Goal: Find specific page/section: Find specific page/section

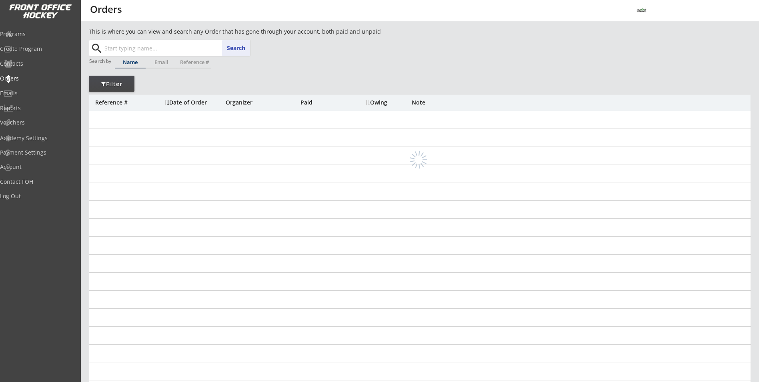
paste input "Jessica Yasinski"
click at [231, 47] on button "Search" at bounding box center [236, 48] width 28 height 16
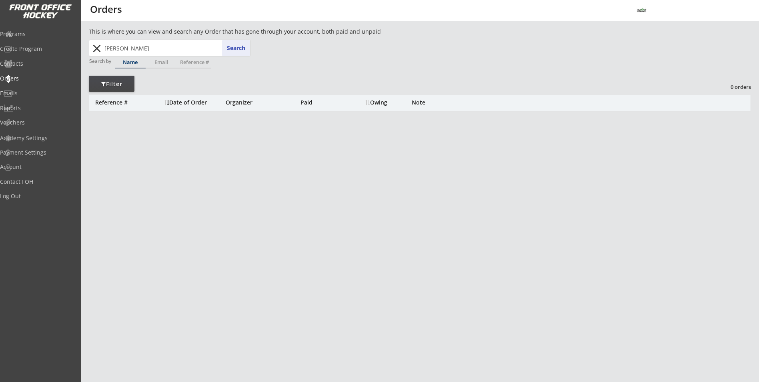
click at [121, 86] on div "Filter" at bounding box center [112, 84] width 46 height 8
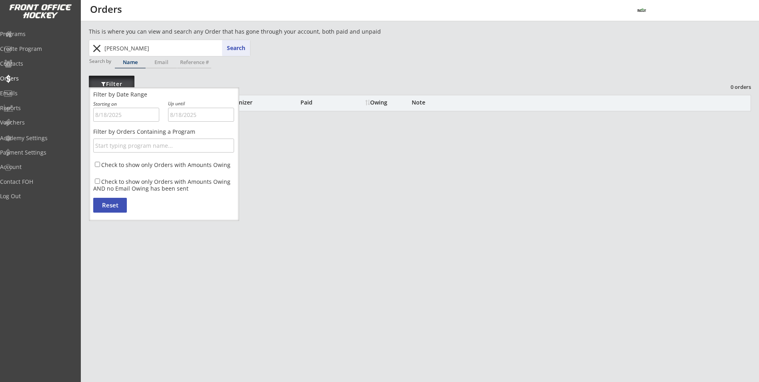
click at [121, 86] on div "Filter" at bounding box center [112, 84] width 46 height 8
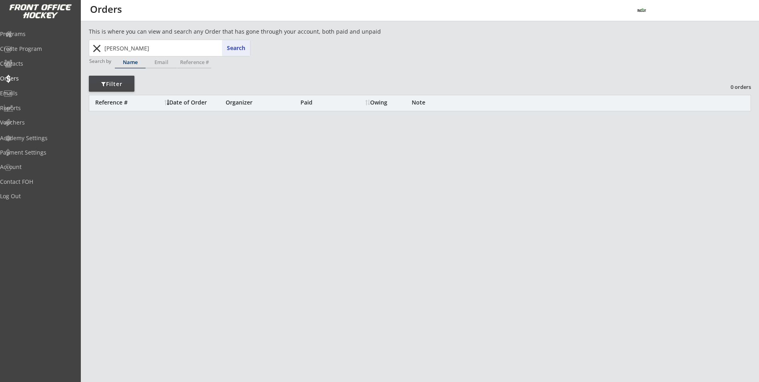
click at [90, 51] on div "Jessica Yasinski Search close" at bounding box center [170, 48] width 160 height 16
type input "linc"
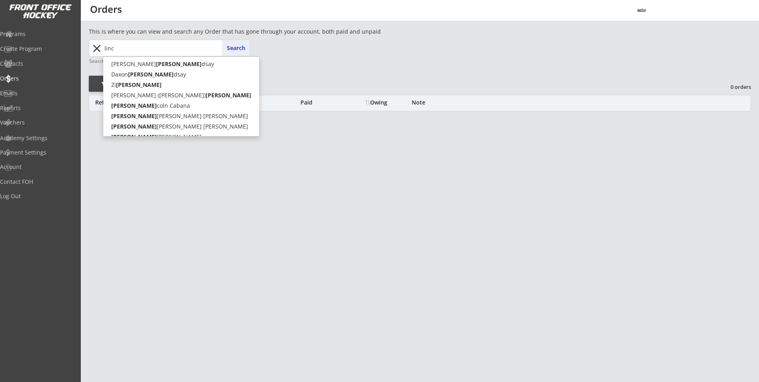
type input "lincoln Cabana"
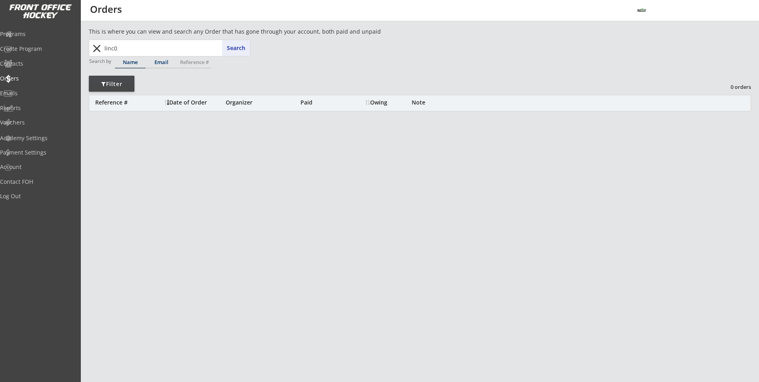
type input "linc"
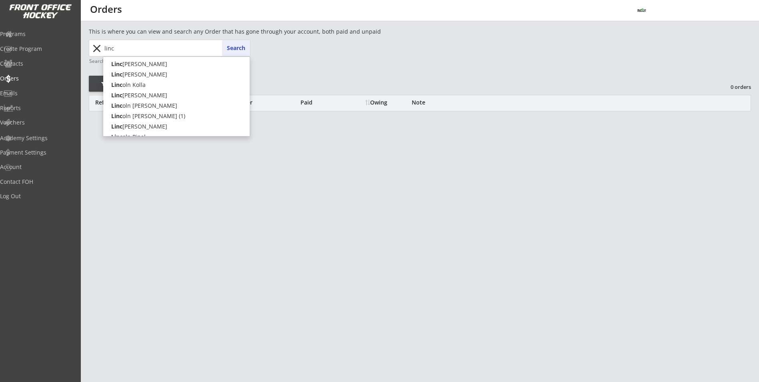
type input "lincoln Cabana"
type input "lin"
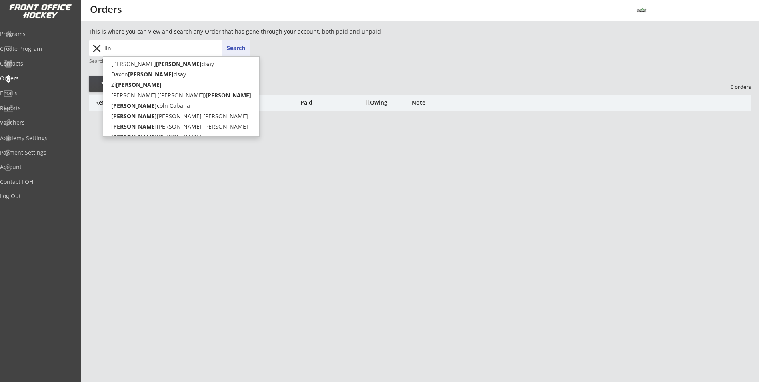
type input "linc"
type input "lincoln Cabana"
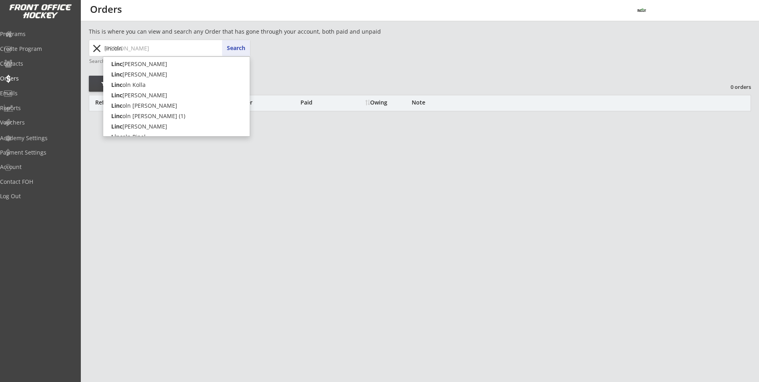
type input "lincoln"
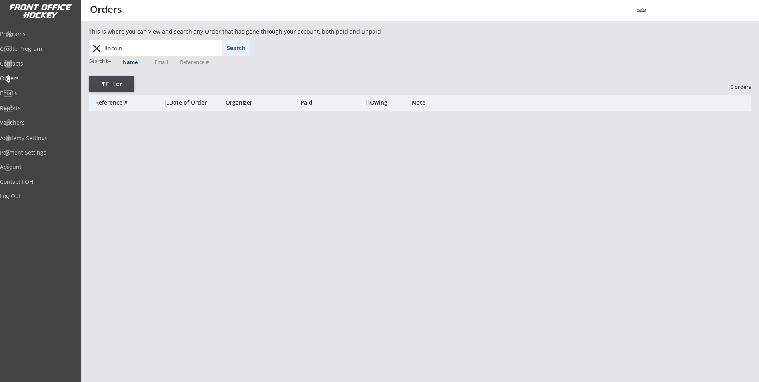
click at [241, 49] on button "Search" at bounding box center [236, 48] width 28 height 16
click at [159, 54] on input "lincoln" at bounding box center [176, 48] width 147 height 16
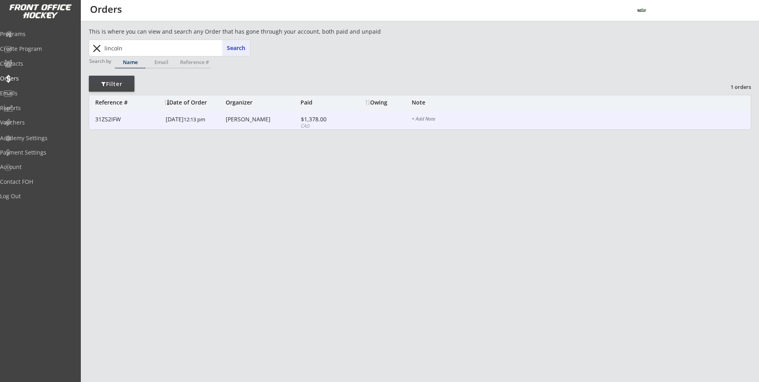
click at [162, 118] on div "31ZS2IFW 1/09/25 12:13 pm Paul Pinel $1,378.00 CAD + Add Note" at bounding box center [419, 120] width 661 height 19
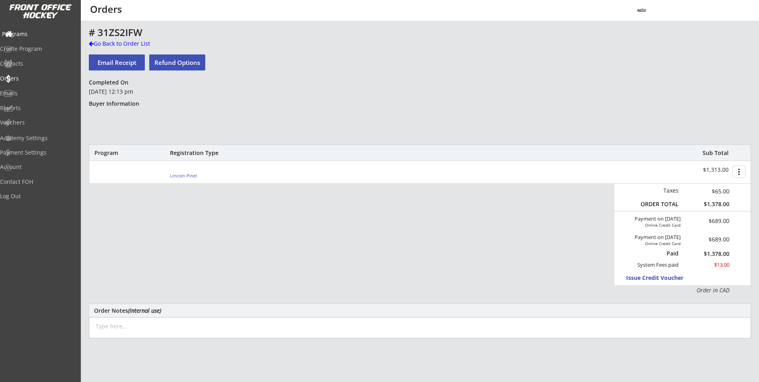
click at [34, 31] on div "Programs" at bounding box center [38, 34] width 72 height 6
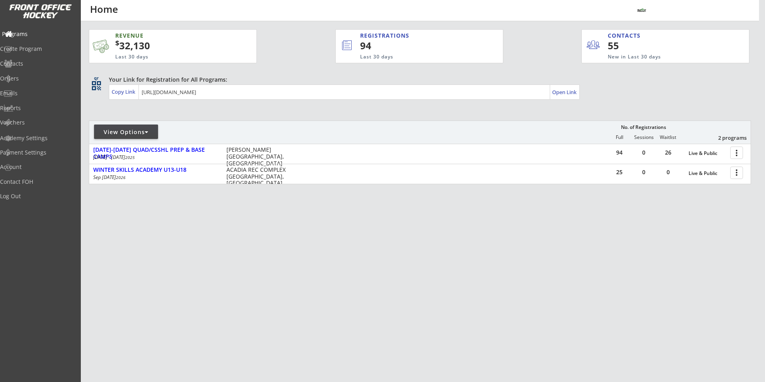
click at [37, 37] on div "Programs" at bounding box center [38, 34] width 72 height 6
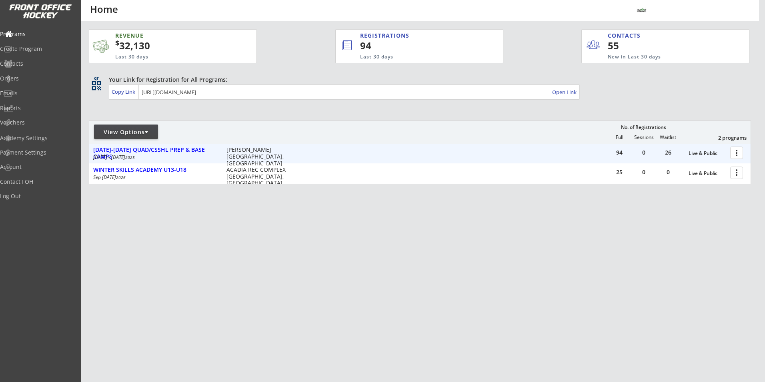
click at [738, 152] on div at bounding box center [738, 152] width 14 height 14
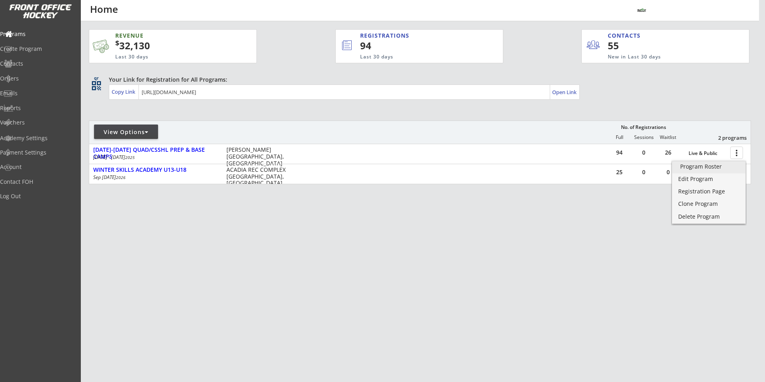
click at [731, 165] on div "Program Roster" at bounding box center [708, 167] width 57 height 6
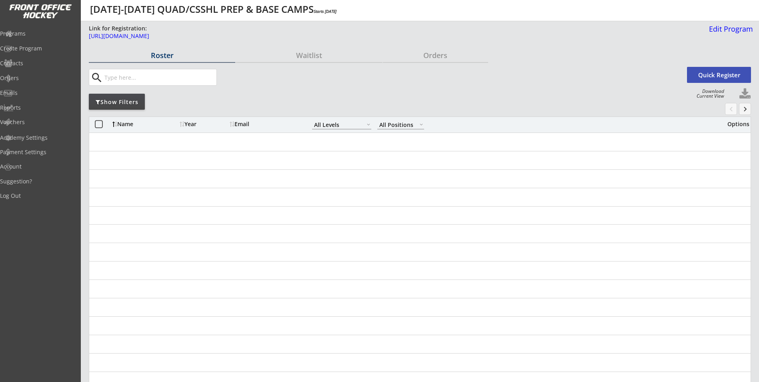
select select ""All Levels""
select select ""All Positions""
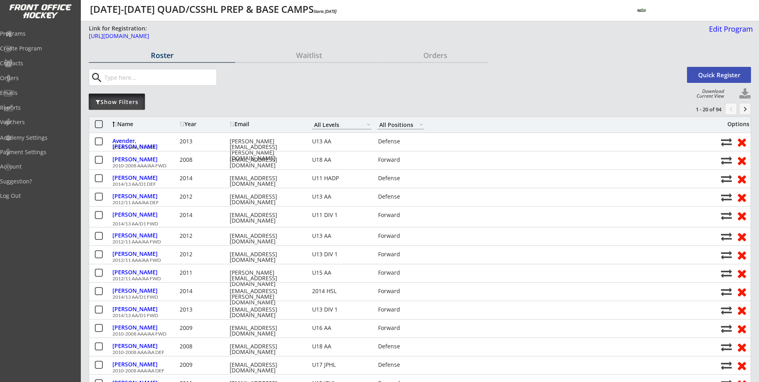
click at [129, 100] on div "Show Filters" at bounding box center [117, 102] width 56 height 8
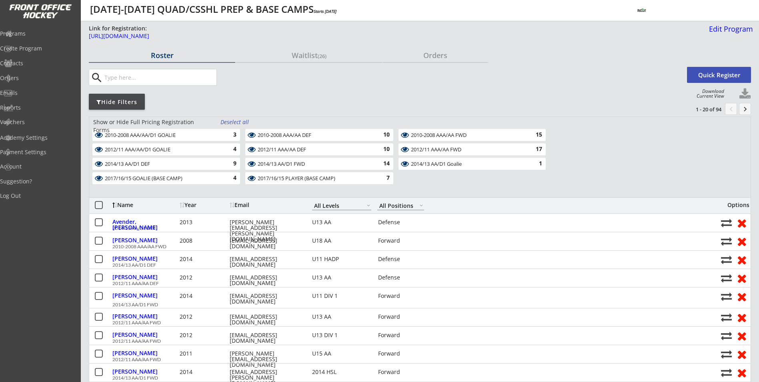
click at [231, 123] on div "Deselect all" at bounding box center [235, 122] width 30 height 8
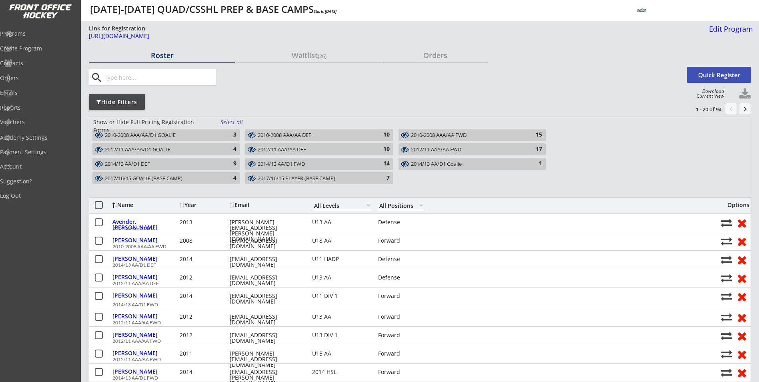
click at [295, 182] on div "2017/16/15 PLAYER (BASE CAMP) 7" at bounding box center [319, 178] width 148 height 12
